Goal: Transaction & Acquisition: Download file/media

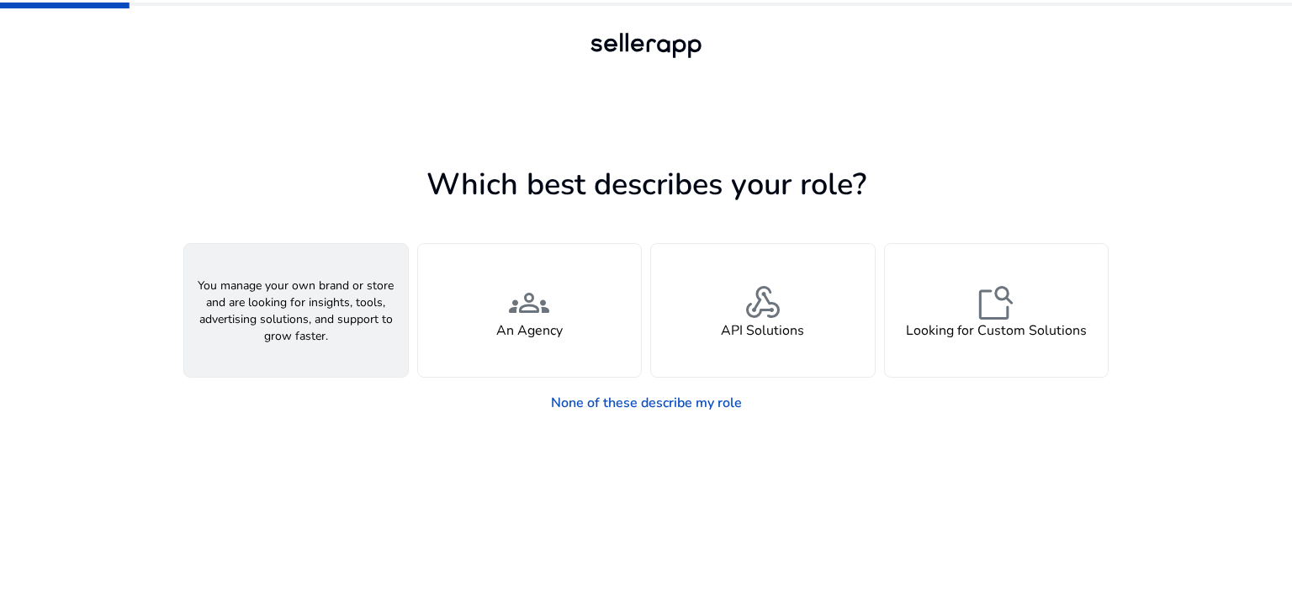
click at [370, 320] on div "person A Seller" at bounding box center [296, 310] width 224 height 133
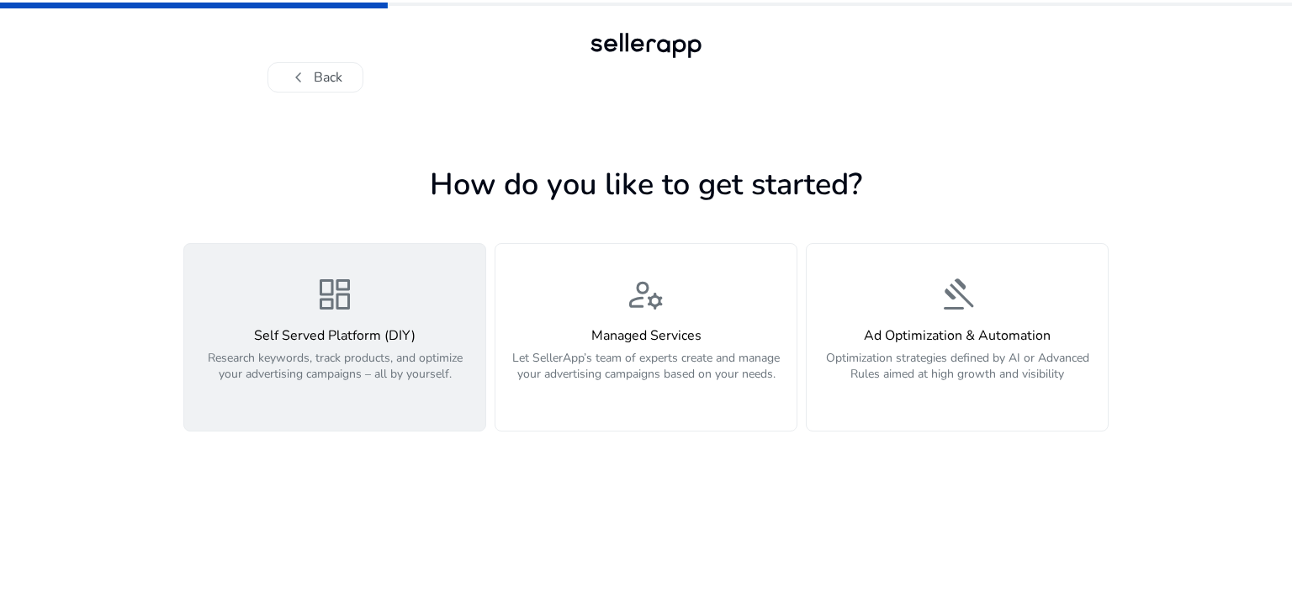
click at [376, 355] on p "Research keywords, track products, and optimize your advertising campaigns – al…" at bounding box center [334, 375] width 281 height 50
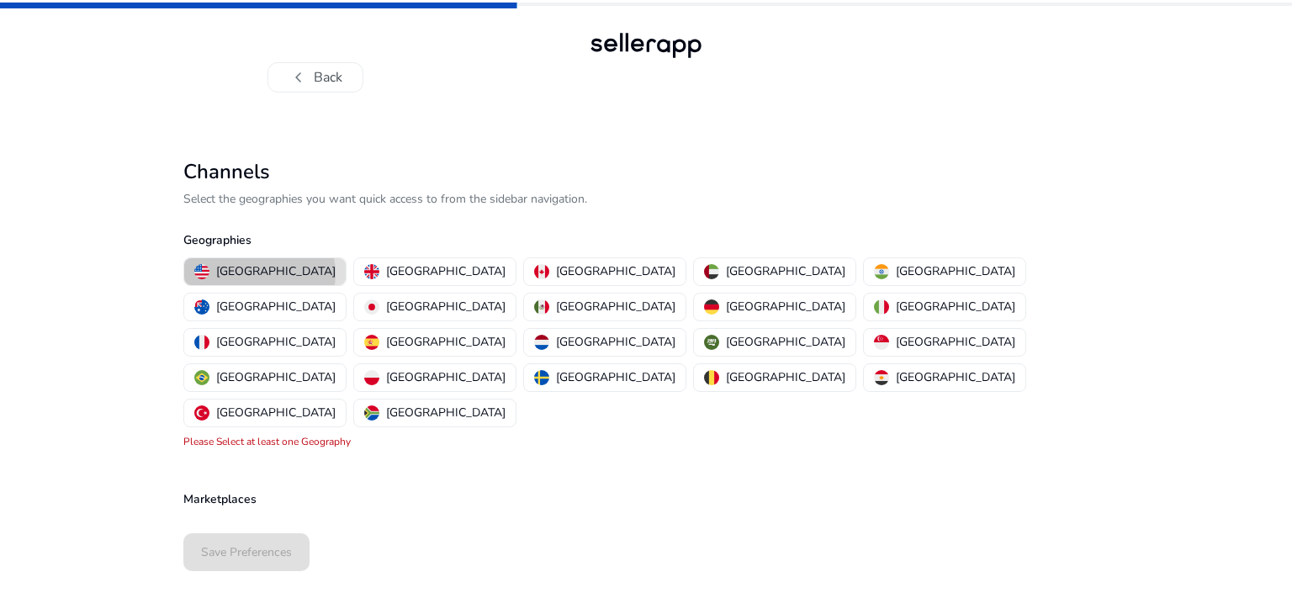
click at [259, 273] on p "[GEOGRAPHIC_DATA]" at bounding box center [275, 271] width 119 height 18
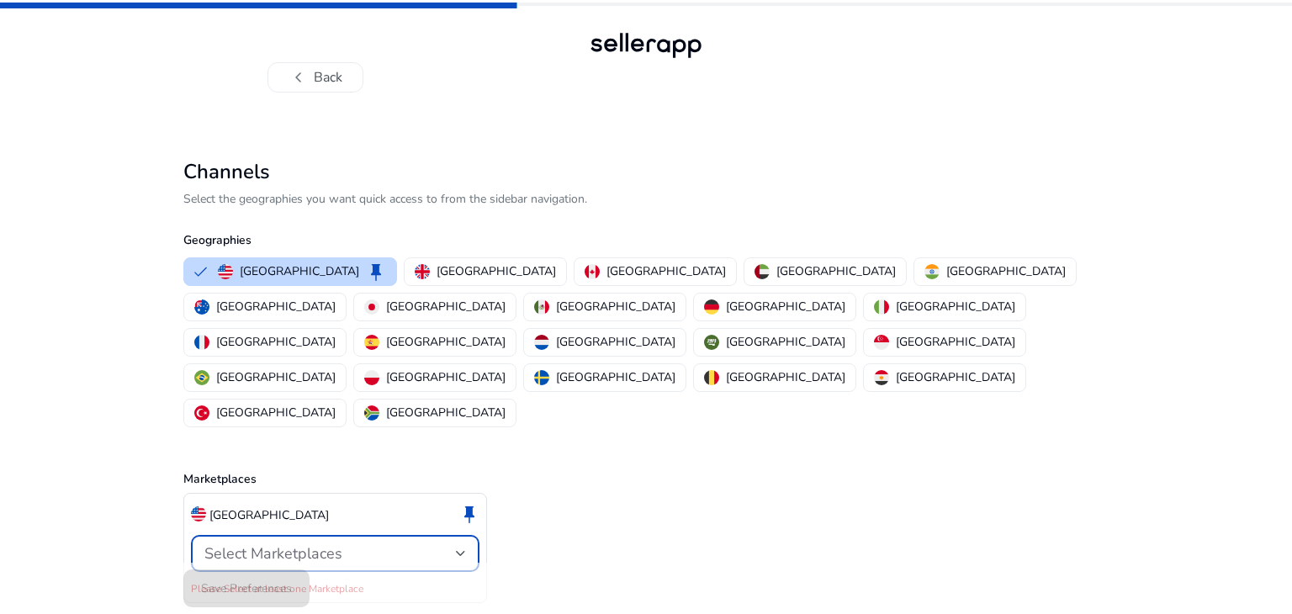
click at [408, 544] on div "Select Marketplaces" at bounding box center [330, 553] width 252 height 19
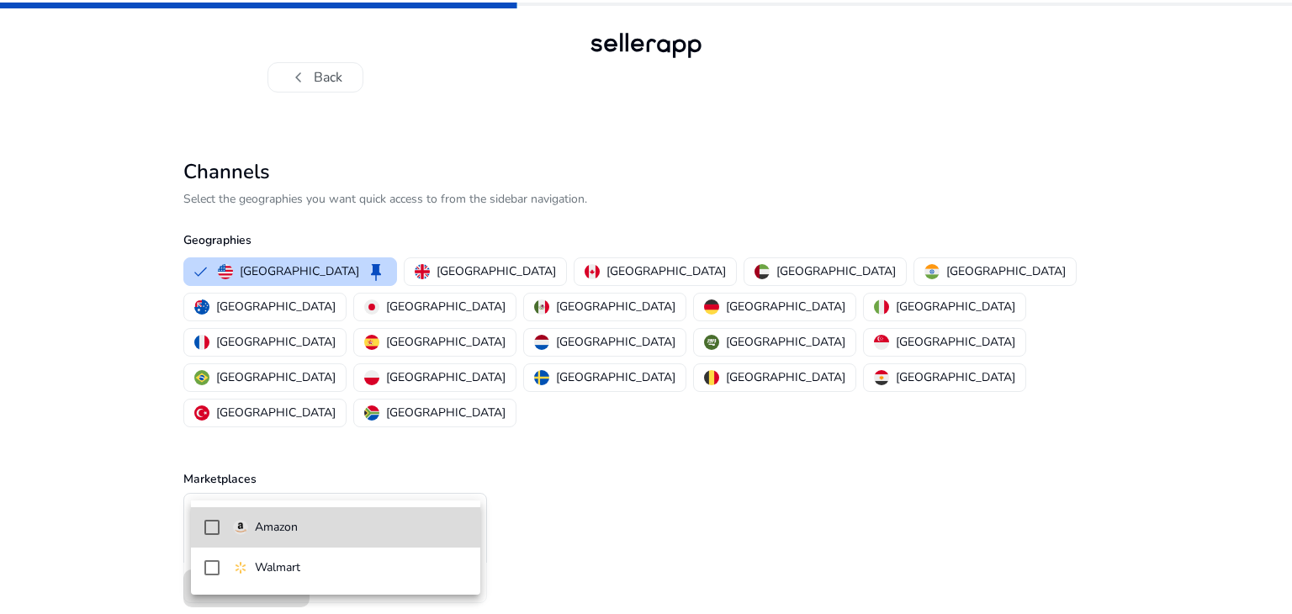
click at [404, 522] on span "Amazon" at bounding box center [350, 527] width 234 height 19
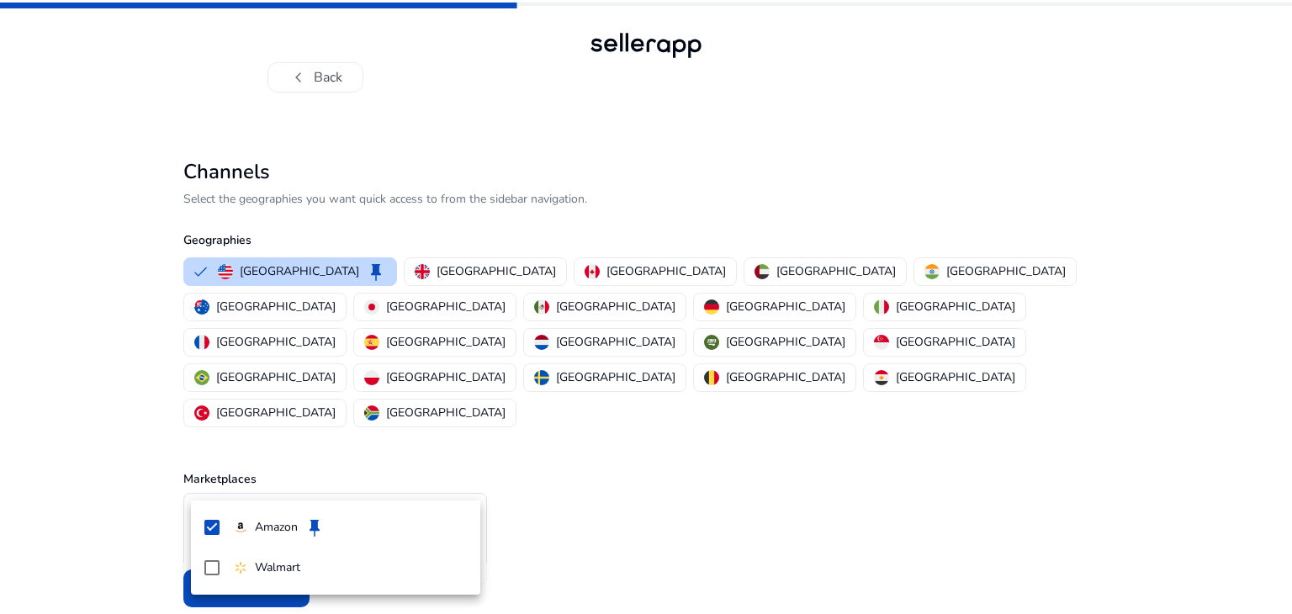
click at [541, 475] on div at bounding box center [646, 307] width 1292 height 614
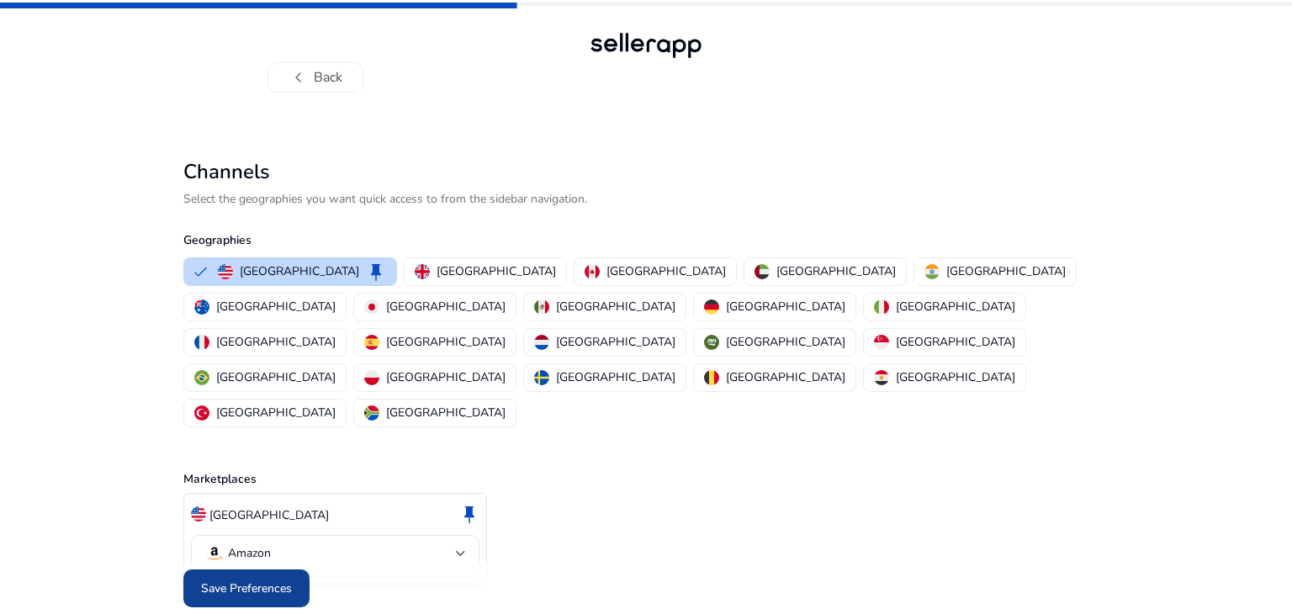
click at [269, 580] on span "Save Preferences" at bounding box center [246, 589] width 91 height 18
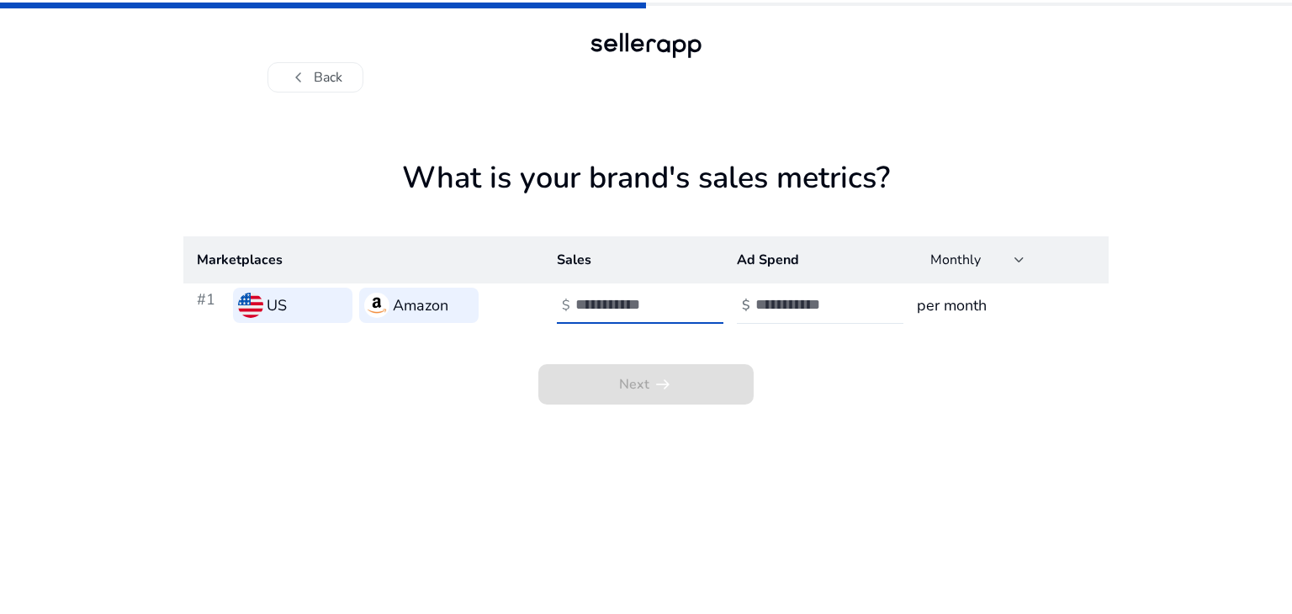
click at [648, 309] on input "number" at bounding box center [632, 304] width 114 height 19
click at [831, 309] on input "number" at bounding box center [812, 304] width 114 height 19
type input "***"
click at [639, 299] on input "number" at bounding box center [632, 304] width 114 height 19
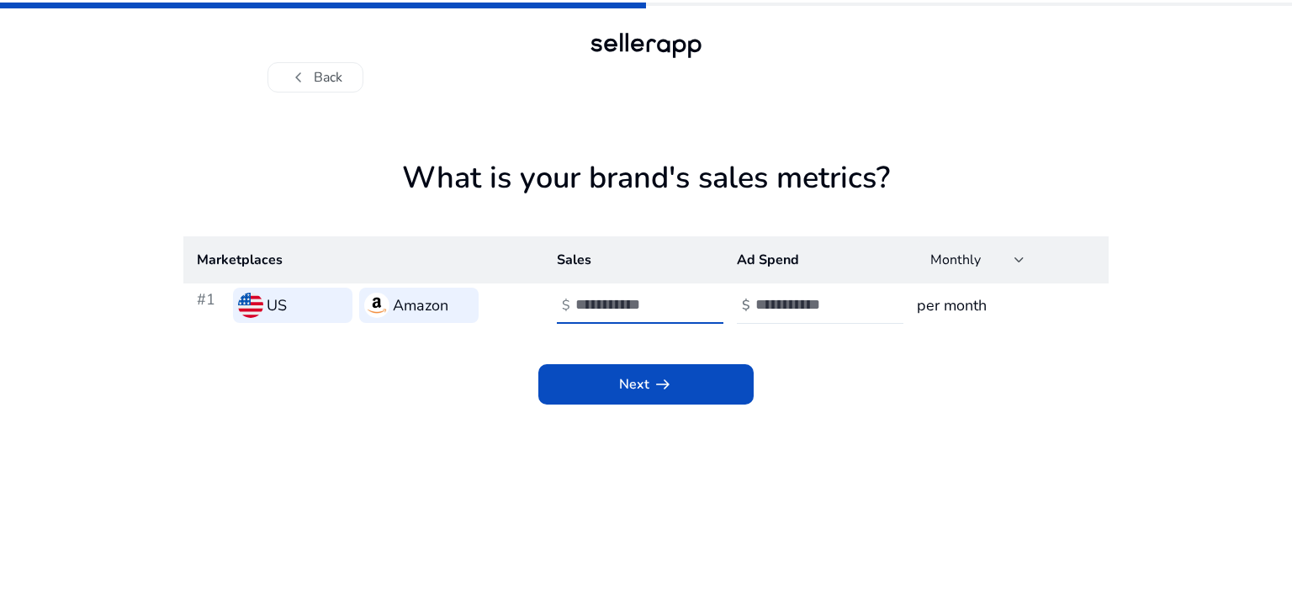
type input "****"
click at [612, 384] on span at bounding box center [645, 384] width 215 height 40
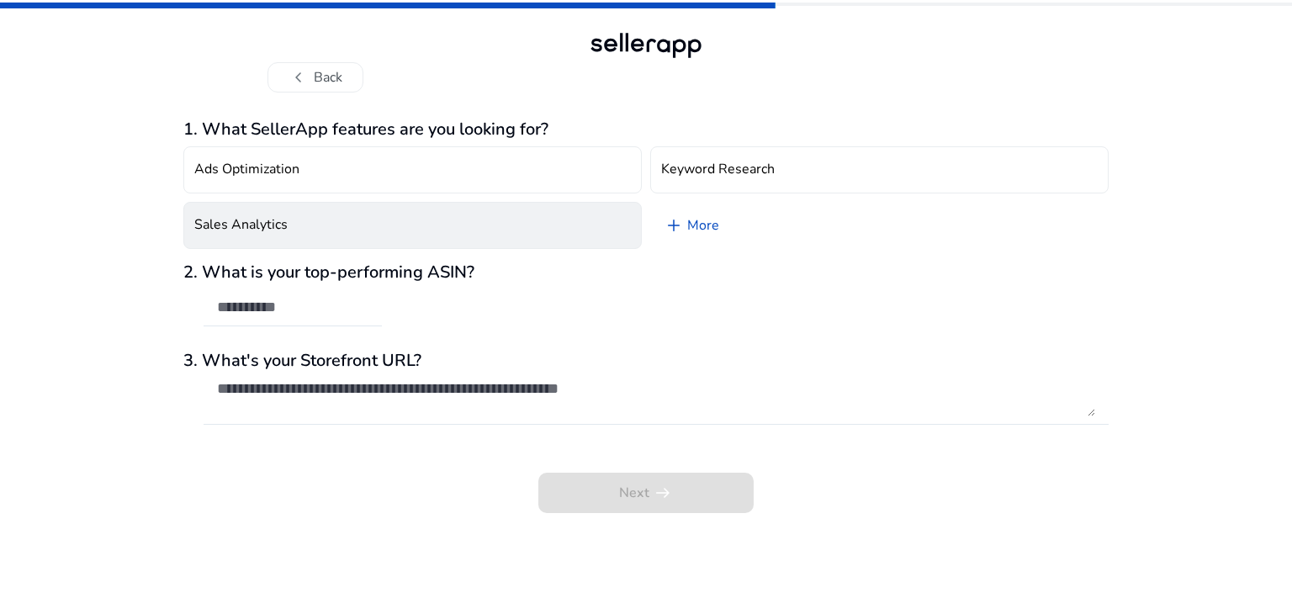
click at [397, 216] on button "Sales Analytics" at bounding box center [412, 225] width 458 height 47
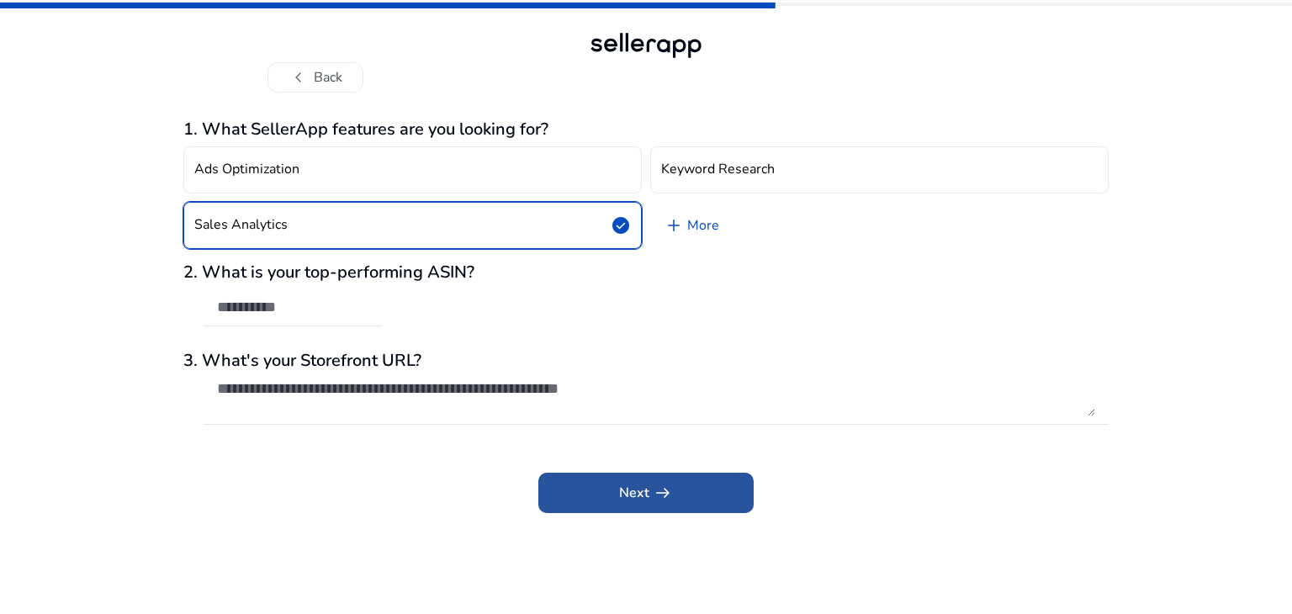
click at [553, 494] on span at bounding box center [645, 493] width 215 height 40
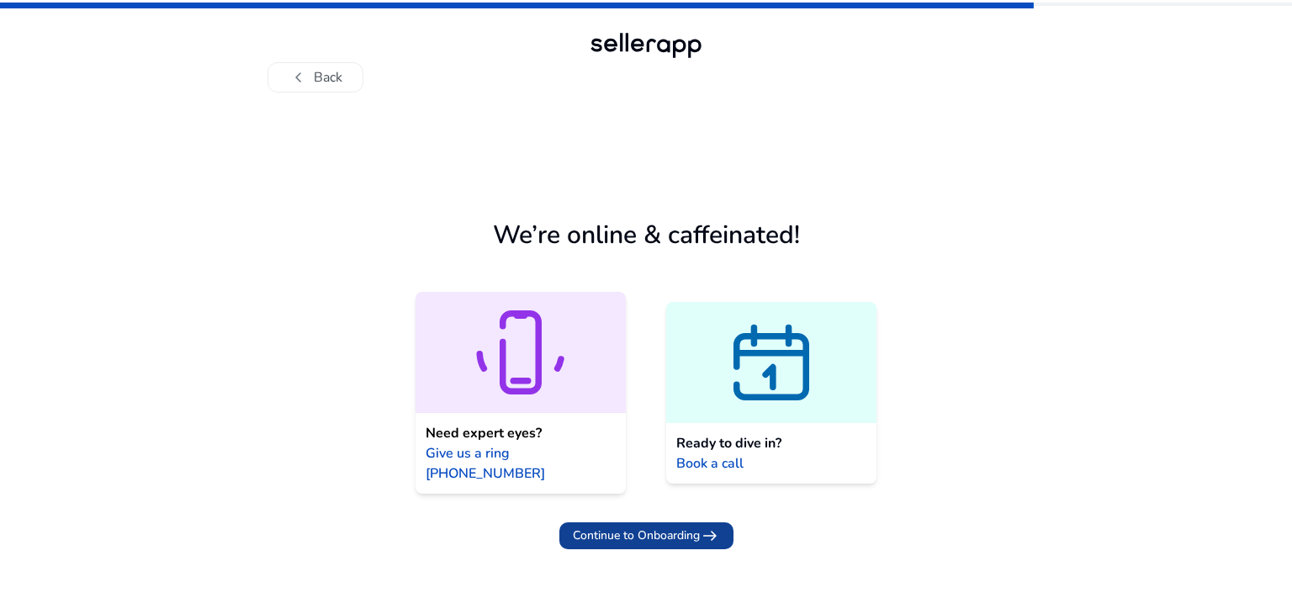
click at [586, 527] on span "Continue to Onboarding" at bounding box center [636, 536] width 127 height 18
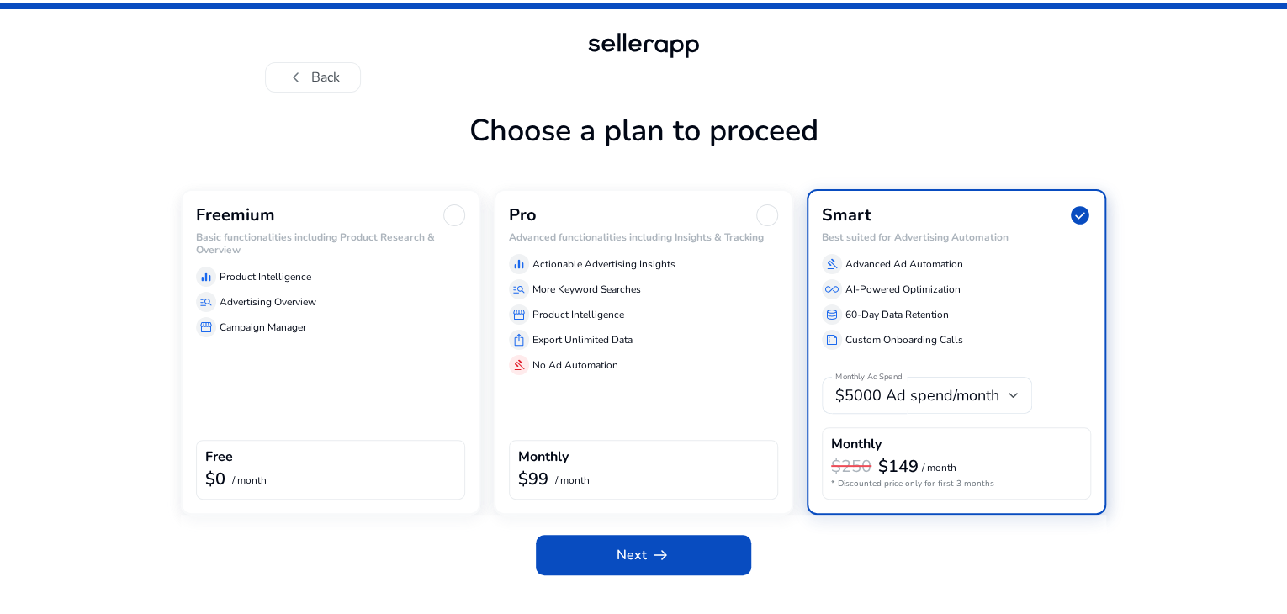
scroll to position [28, 0]
click at [243, 283] on div "Freemium Basic functionalities including Product Research & Overview equalizer …" at bounding box center [330, 270] width 269 height 133
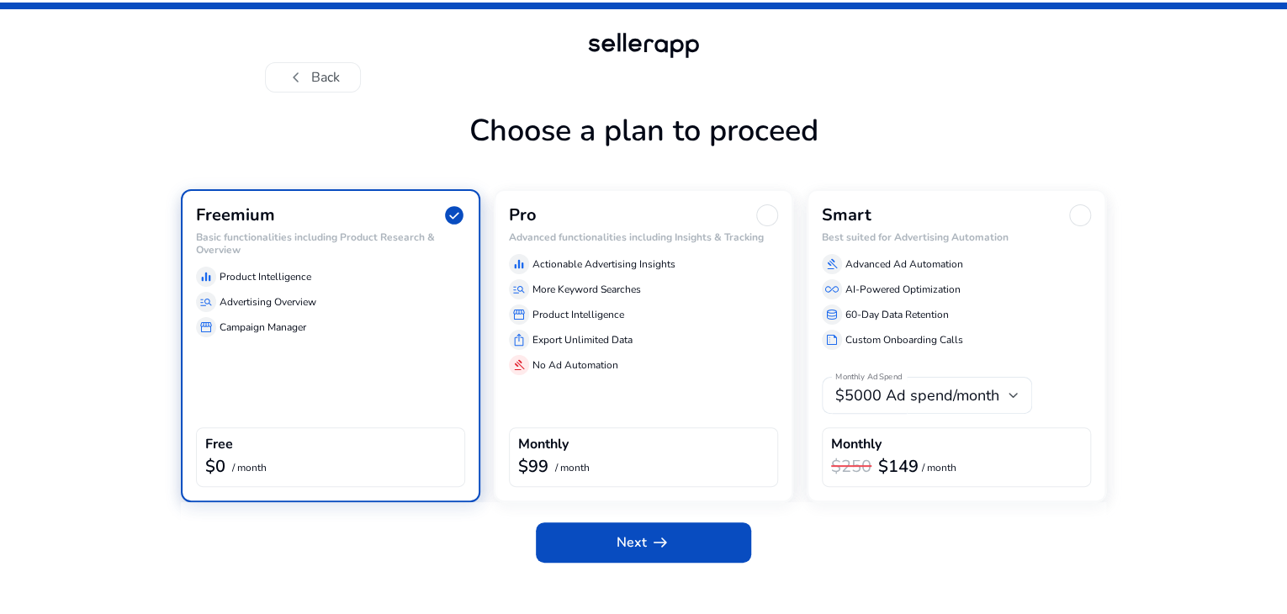
scroll to position [15, 0]
click at [582, 563] on span at bounding box center [643, 542] width 215 height 40
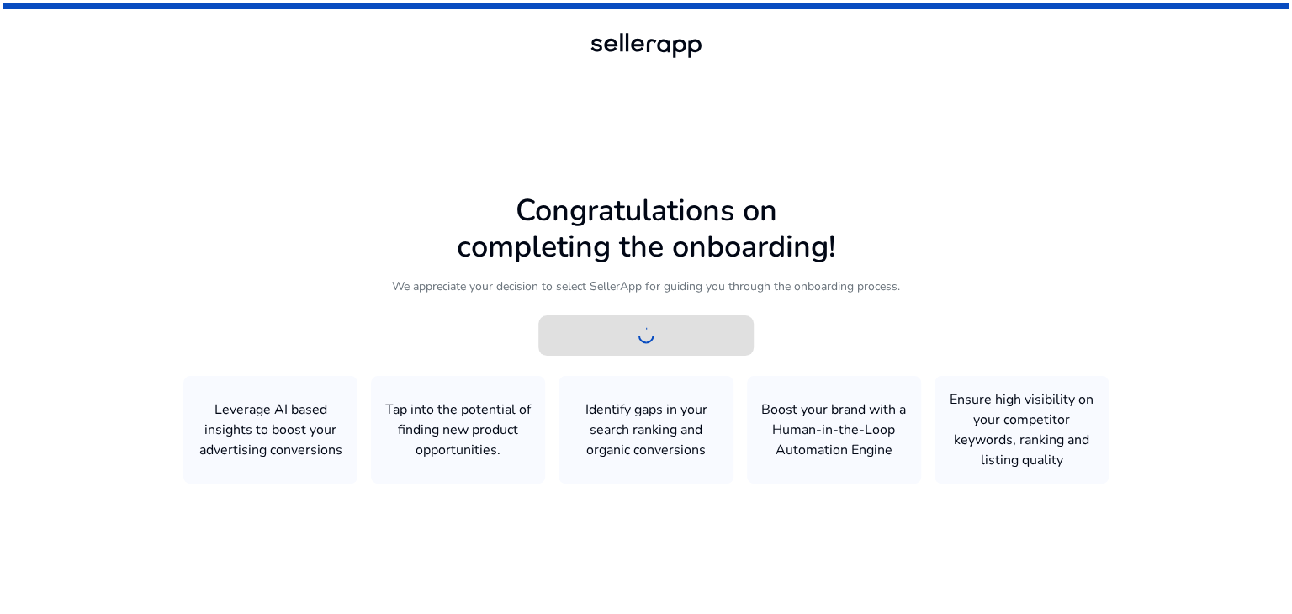
scroll to position [0, 0]
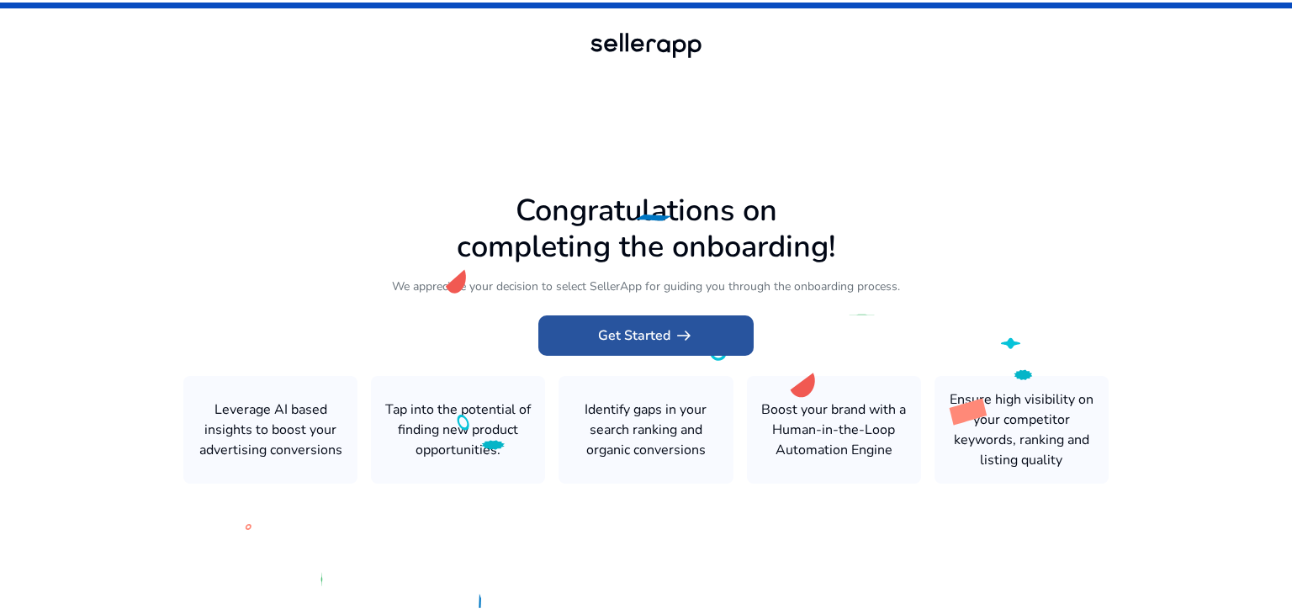
click at [609, 337] on span "Get Started arrow_right_alt" at bounding box center [646, 336] width 96 height 20
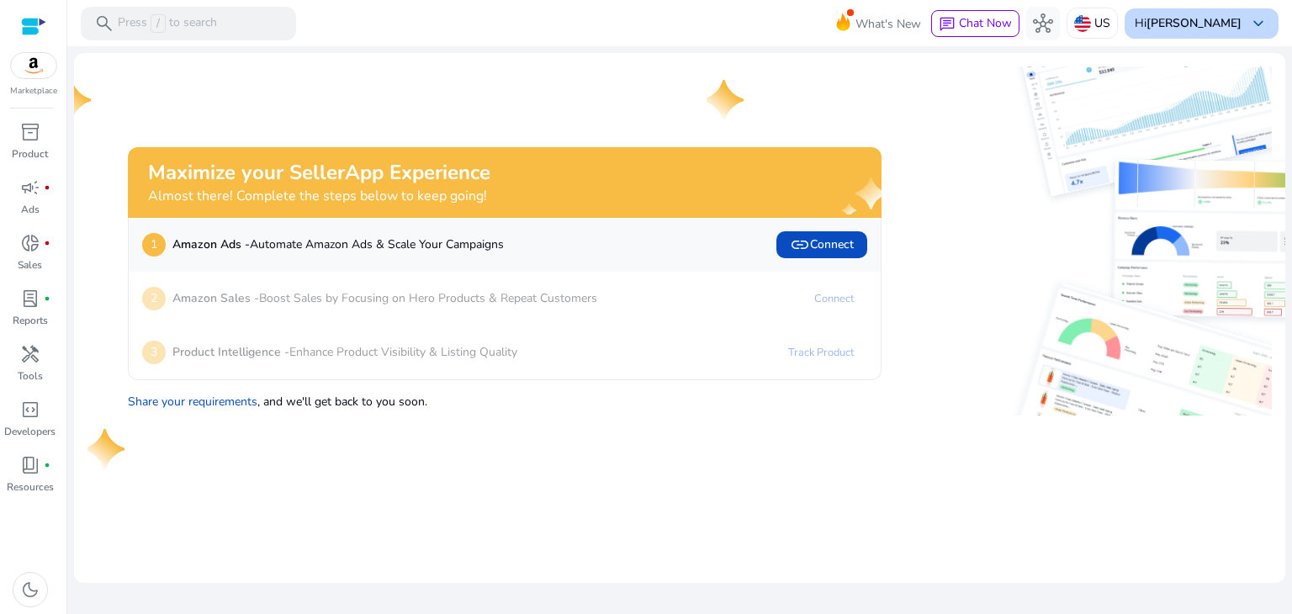
click at [1225, 25] on b "[PERSON_NAME]" at bounding box center [1194, 23] width 95 height 16
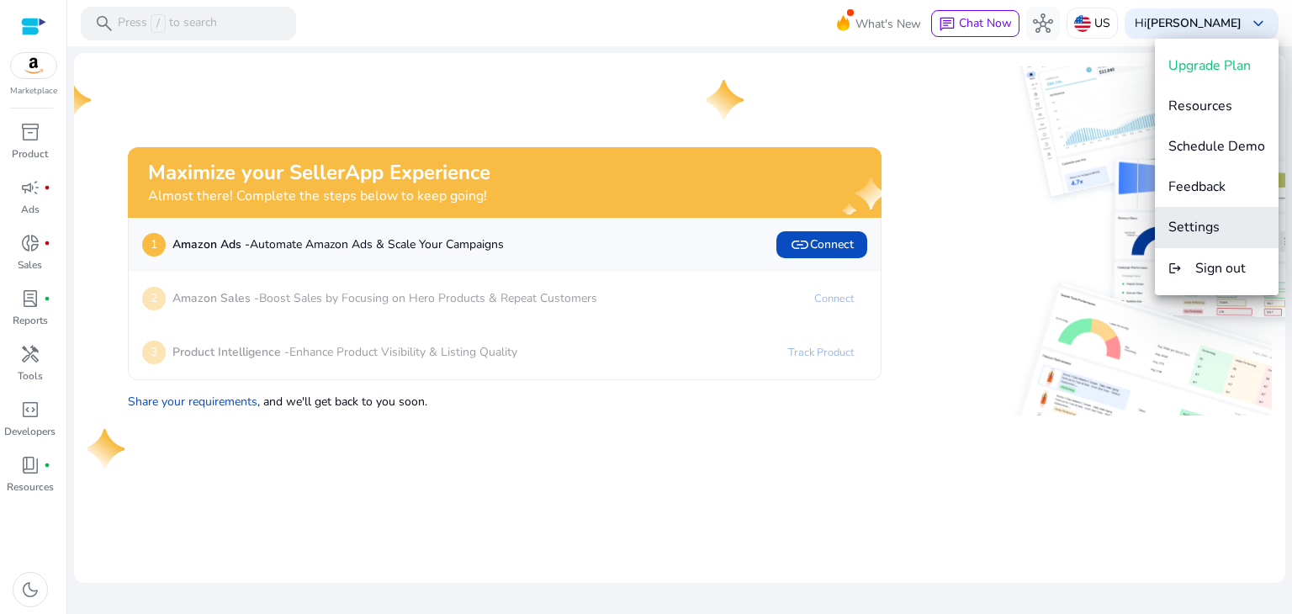
click at [1215, 219] on span "Settings" at bounding box center [1193, 227] width 51 height 19
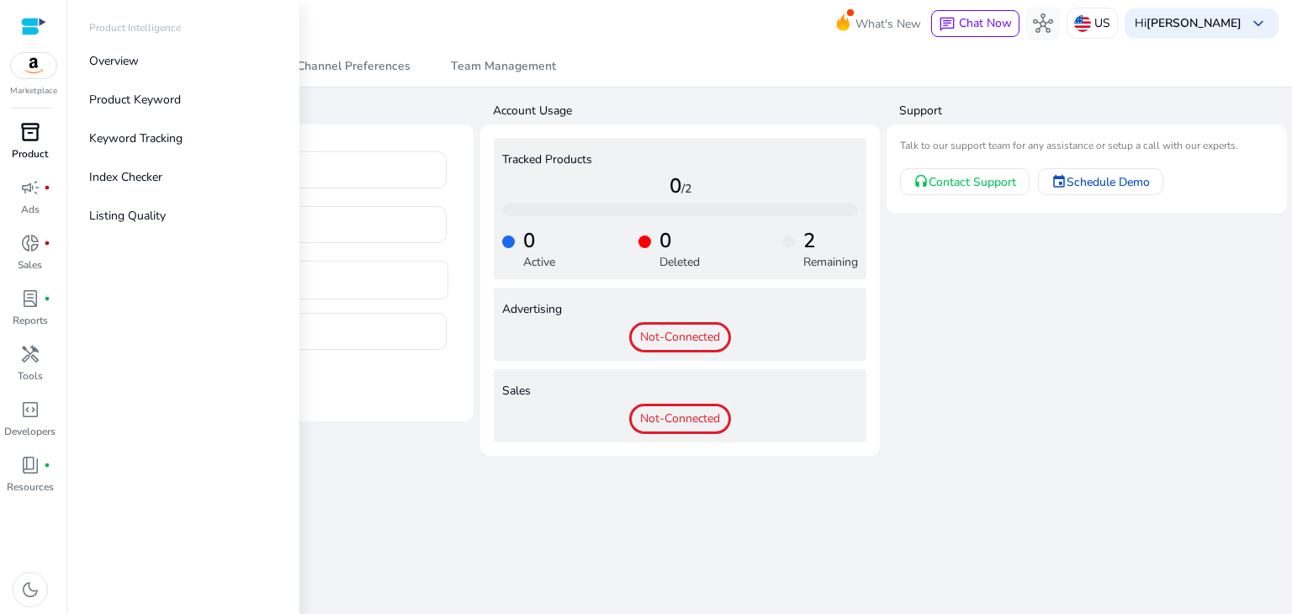
click at [30, 142] on span "inventory_2" at bounding box center [30, 132] width 20 height 20
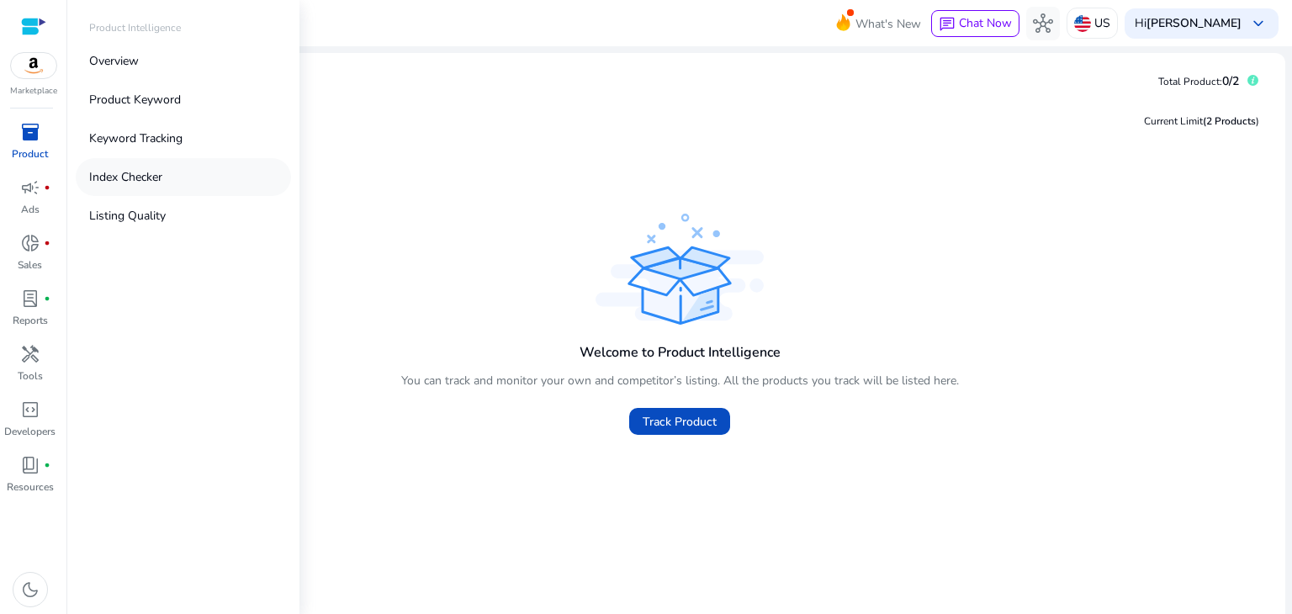
click at [199, 177] on link "Index Checker" at bounding box center [183, 177] width 215 height 38
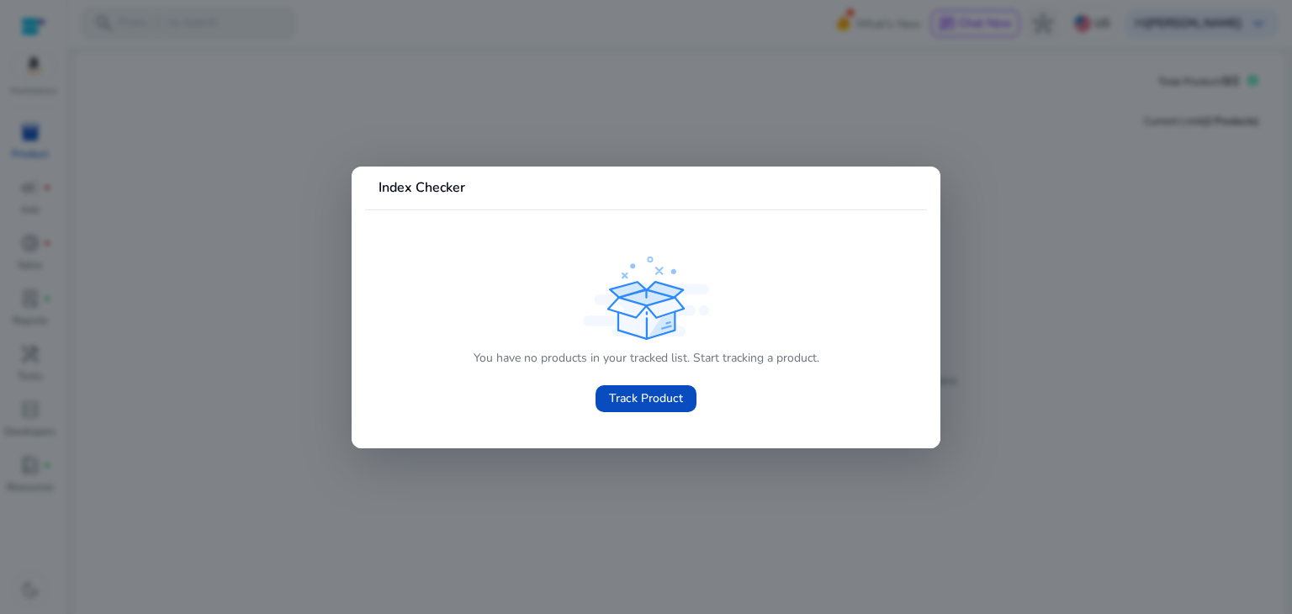
drag, startPoint x: 338, startPoint y: 355, endPoint x: 329, endPoint y: 355, distance: 9.3
click at [333, 355] on div at bounding box center [646, 307] width 1292 height 614
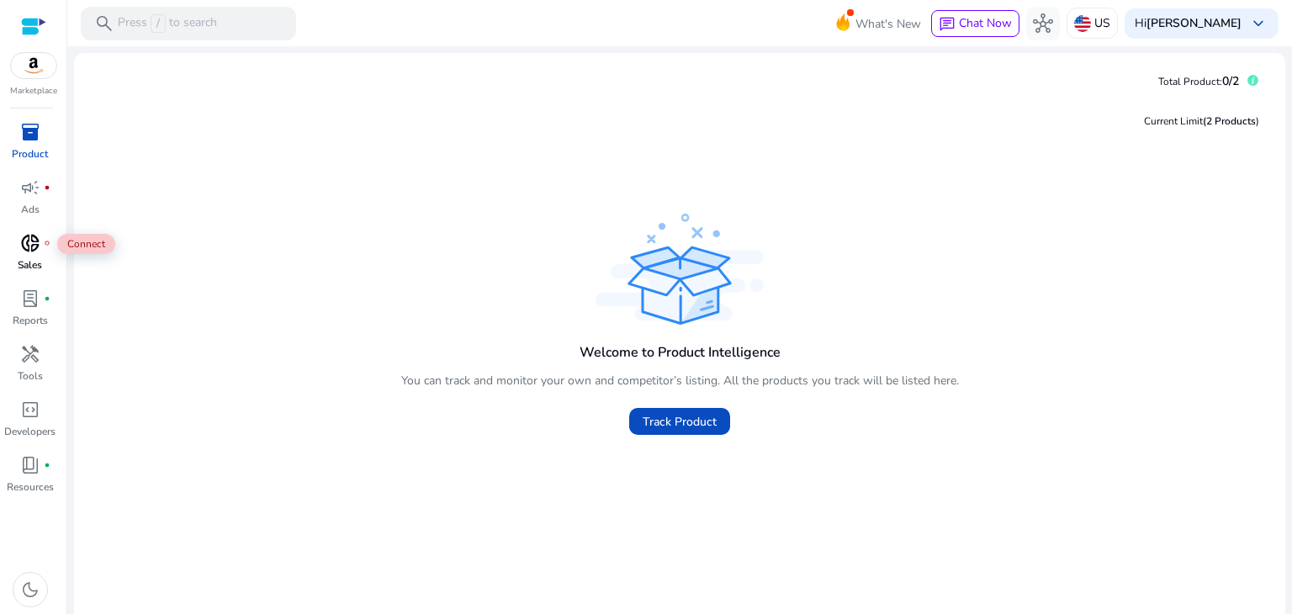
click at [38, 243] on span "donut_small" at bounding box center [30, 243] width 20 height 20
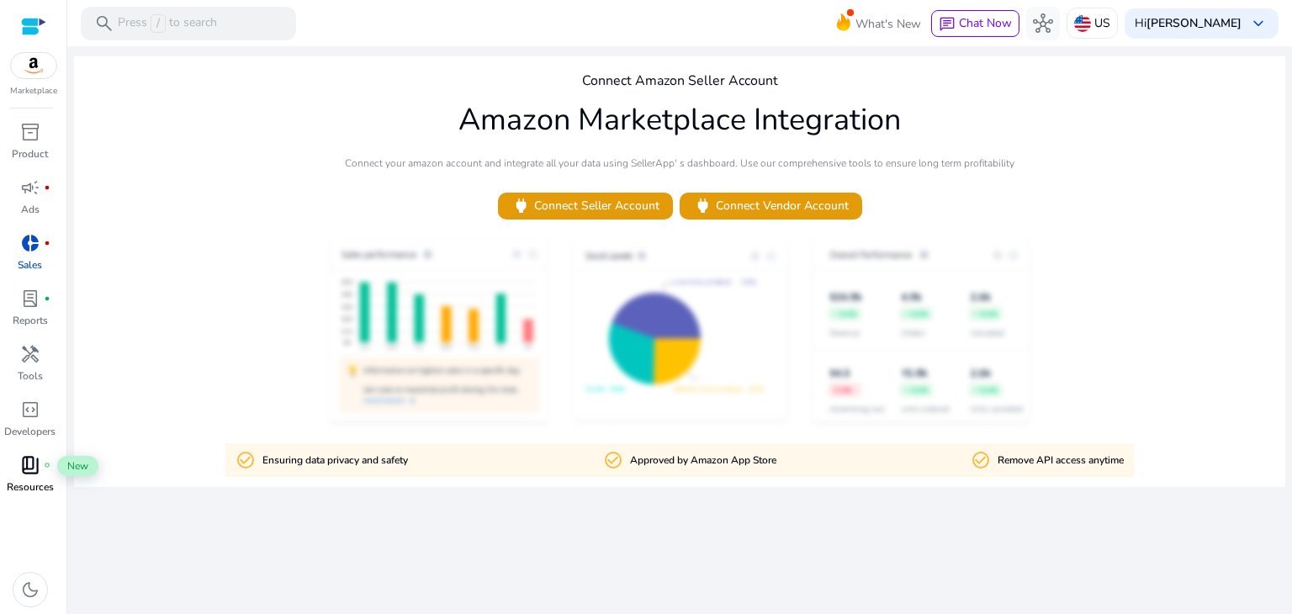
click at [45, 477] on div "book_4 fiber_manual_record" at bounding box center [30, 465] width 47 height 27
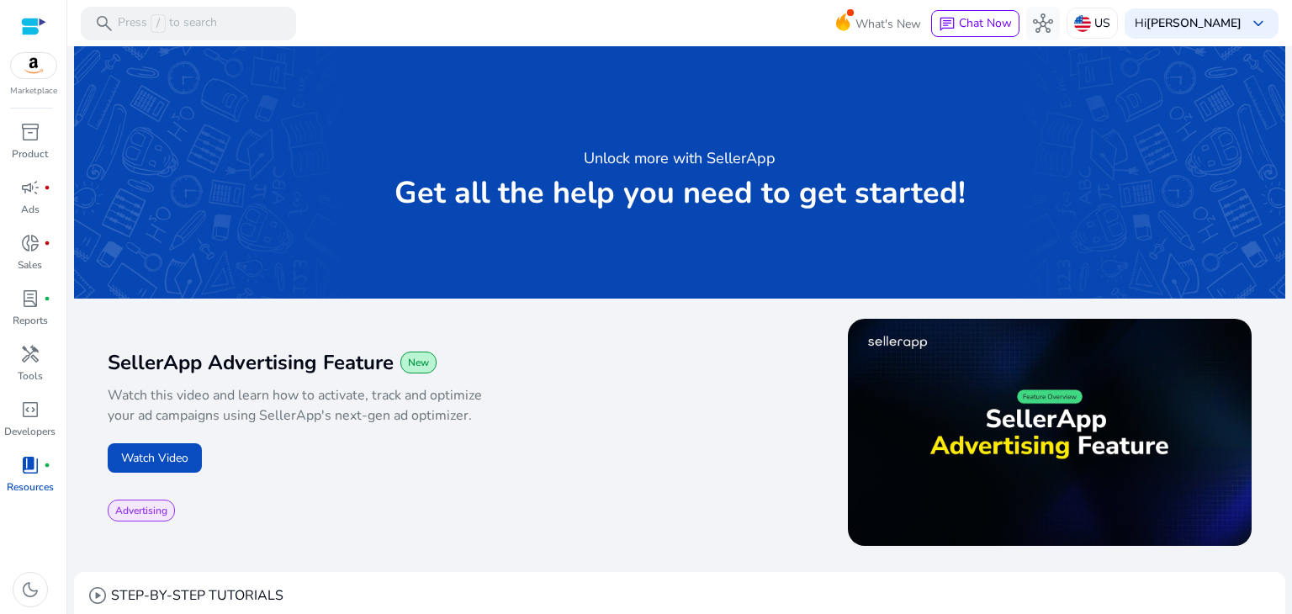
click at [34, 24] on div at bounding box center [33, 26] width 25 height 19
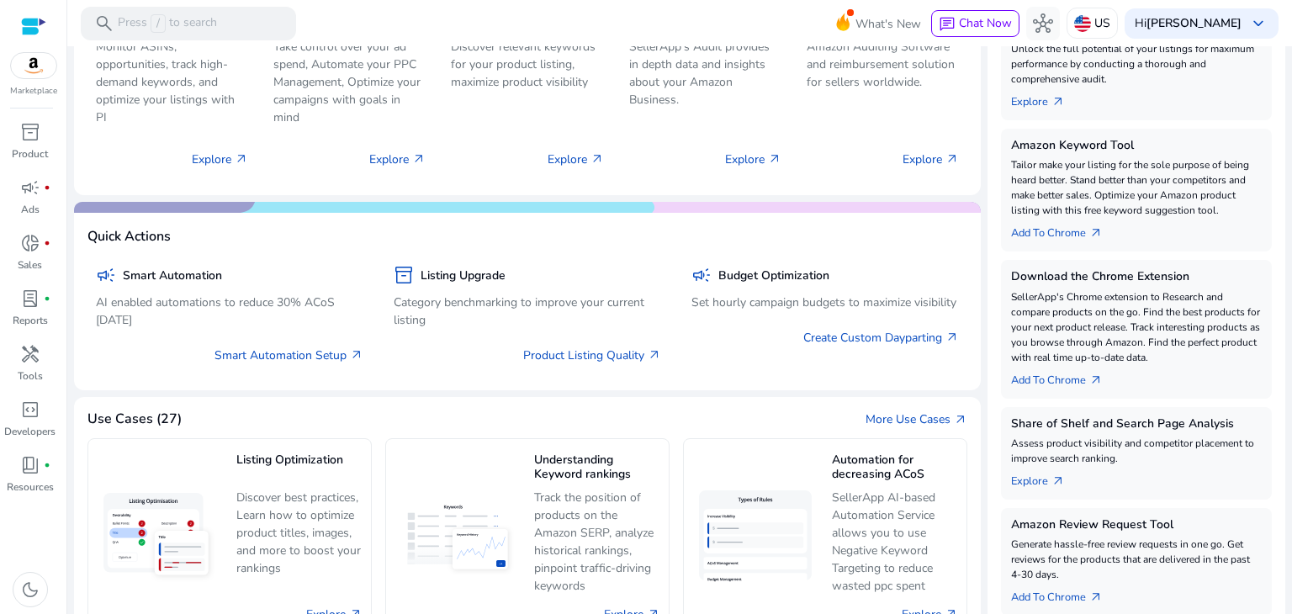
scroll to position [421, 0]
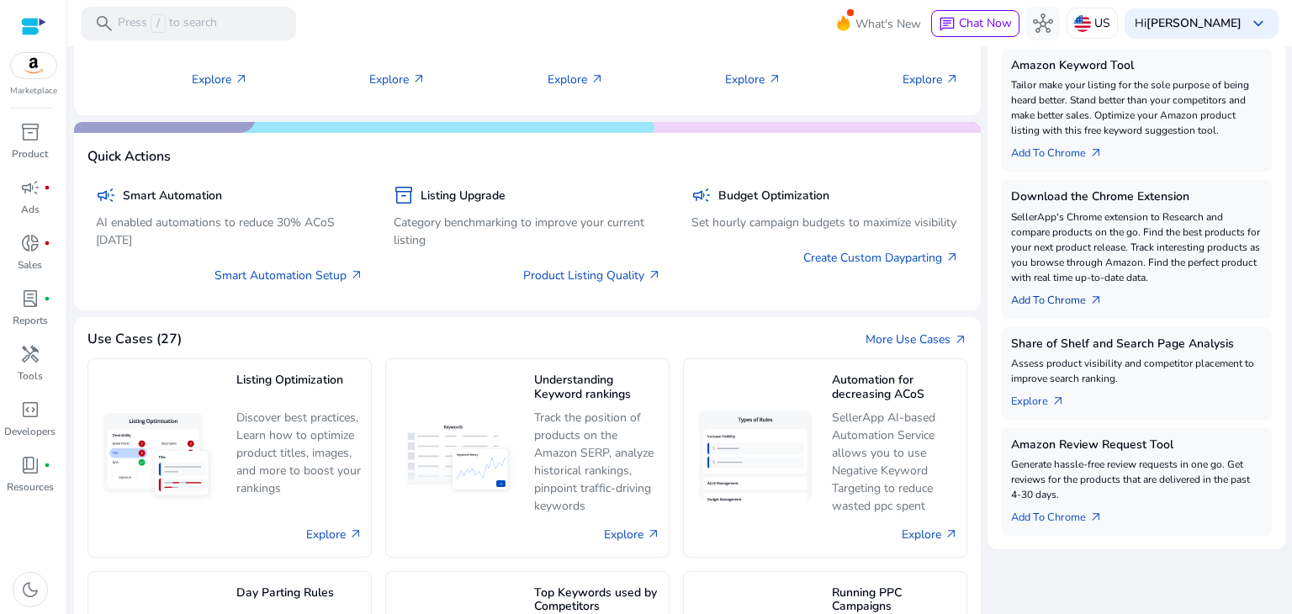
click at [1067, 296] on link "Add To Chrome arrow_outward" at bounding box center [1063, 297] width 105 height 24
click at [1051, 297] on link "Add To Chrome arrow_outward" at bounding box center [1063, 297] width 105 height 24
click at [1093, 294] on span "arrow_outward" at bounding box center [1095, 300] width 13 height 13
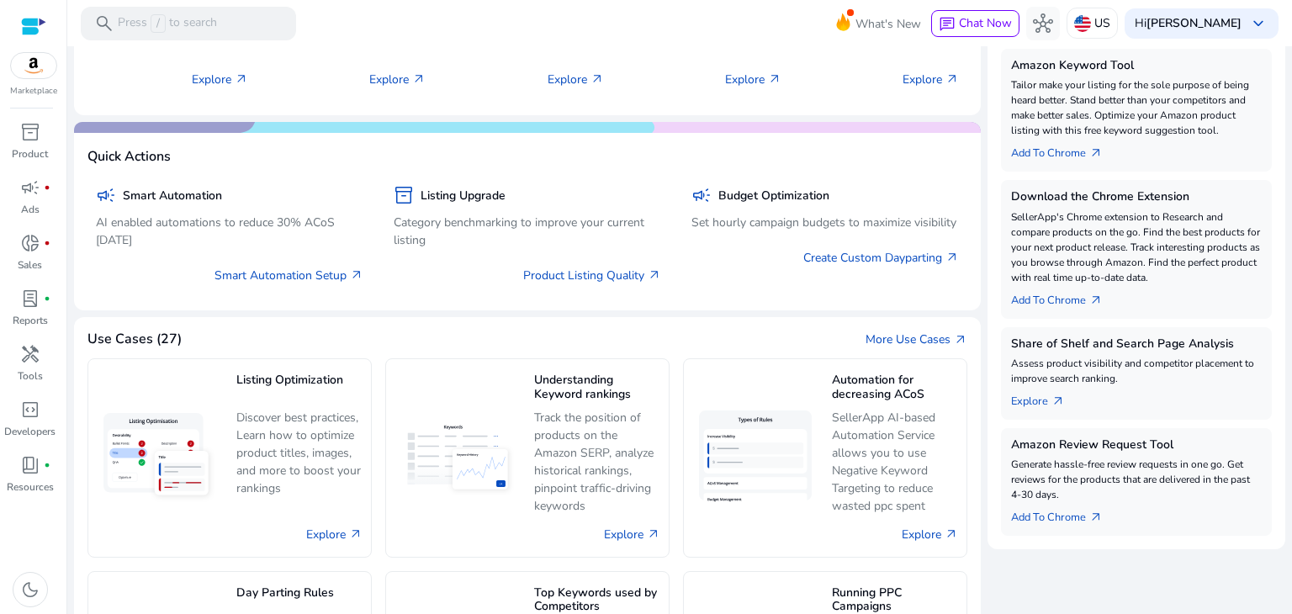
click at [1091, 209] on p "SellerApp's Chrome extension to Research and compare products on the go. Find t…" at bounding box center [1136, 247] width 251 height 76
click at [1086, 199] on h5 "Download the Chrome Extension" at bounding box center [1136, 197] width 251 height 14
drag, startPoint x: 1082, startPoint y: 237, endPoint x: 1082, endPoint y: 260, distance: 22.7
click at [1082, 239] on p "SellerApp's Chrome extension to Research and compare products on the go. Find t…" at bounding box center [1136, 247] width 251 height 76
click at [1071, 298] on link "Add To Chrome arrow_outward" at bounding box center [1063, 297] width 105 height 24
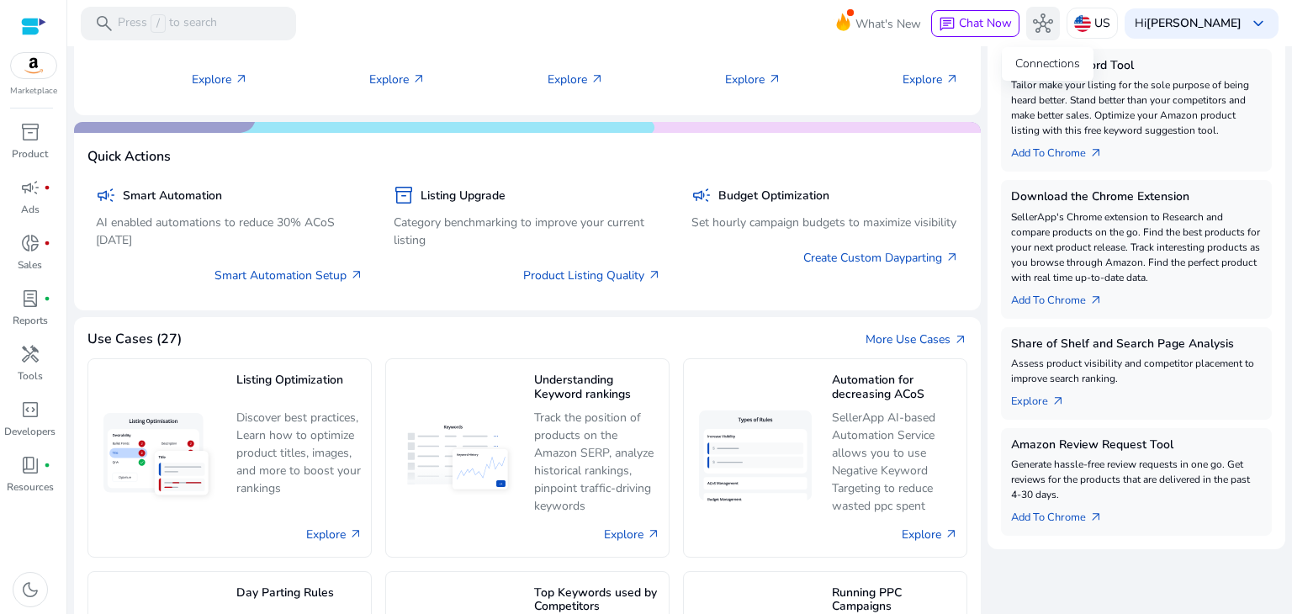
click at [1052, 30] on span "hub" at bounding box center [1043, 23] width 20 height 20
